Goal: Task Accomplishment & Management: Use online tool/utility

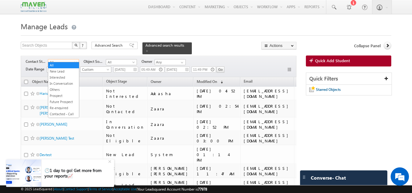
click at [42, 5] on img at bounding box center [34, 7] width 26 height 11
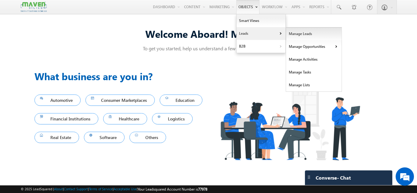
click at [290, 33] on link "Manage Leads" at bounding box center [314, 33] width 56 height 13
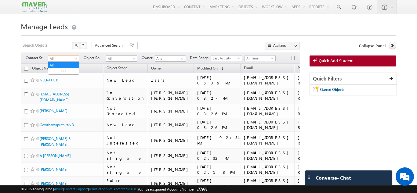
click at [74, 58] on span at bounding box center [76, 59] width 5 height 5
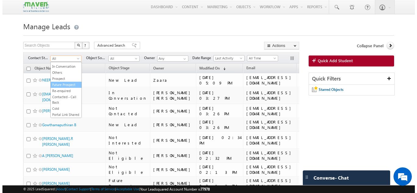
scroll to position [31, 0]
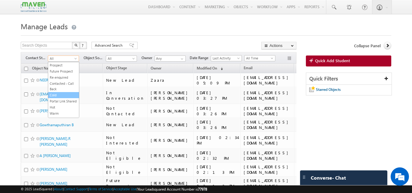
click at [61, 96] on link "Cold" at bounding box center [63, 94] width 31 height 5
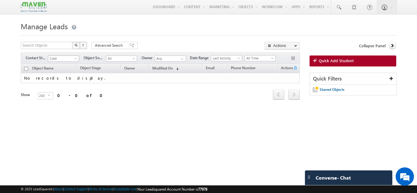
click at [72, 56] on span "Cold" at bounding box center [62, 58] width 29 height 5
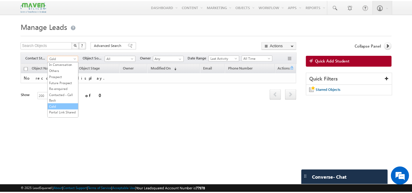
scroll to position [0, 0]
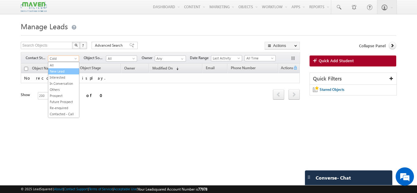
click at [68, 69] on link "New Lead" at bounding box center [63, 71] width 31 height 5
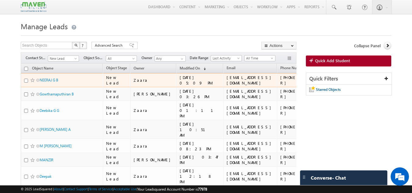
click at [26, 81] on input "checkbox" at bounding box center [26, 81] width 4 height 4
checkbox input "true"
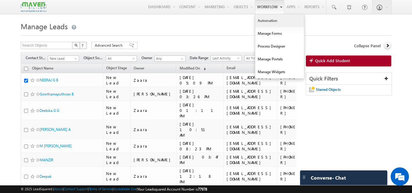
click at [276, 21] on link "Automation" at bounding box center [279, 20] width 49 height 13
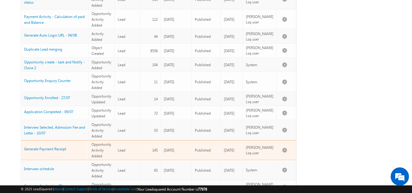
scroll to position [213, 0]
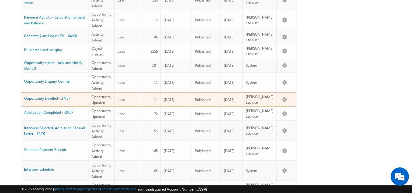
click at [210, 119] on tbody "0 Lead Reenquiry - 19/09 Activity Added Lead Global 151 19/09/2025 Published 19…" at bounding box center [159, 41] width 276 height 336
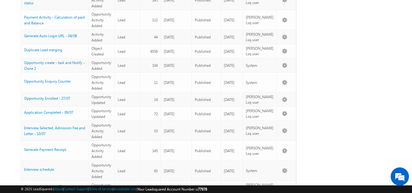
click at [309, 135] on div "Search Automation X 20 results found Actions Select rows to see actions Actions…" at bounding box center [206, 43] width 371 height 428
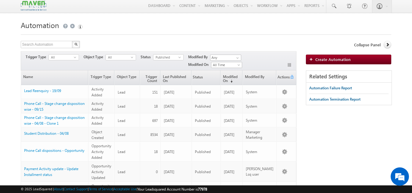
scroll to position [0, 0]
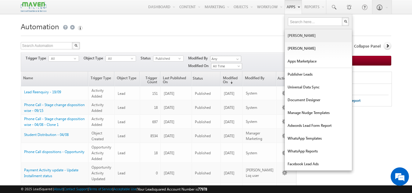
click at [297, 33] on link "[PERSON_NAME]" at bounding box center [318, 35] width 67 height 13
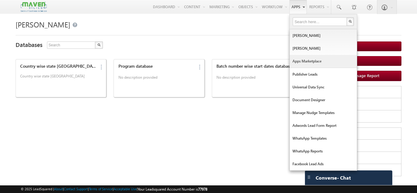
click at [304, 59] on link "Apps Marketplace" at bounding box center [323, 61] width 67 height 13
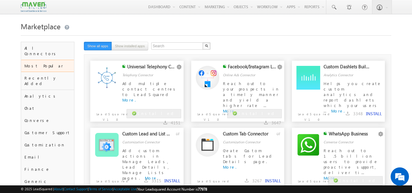
click at [238, 83] on span "Reach out to your prospects in a timely manner and yield a higher rate ..." at bounding box center [251, 94] width 57 height 27
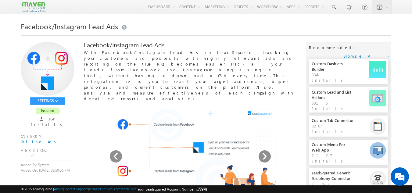
click at [166, 72] on p "With Facebook/Instagram Lead Ads in LeadSquared, tracking your customers and pr…" at bounding box center [190, 75] width 212 height 52
